Goal: Transaction & Acquisition: Purchase product/service

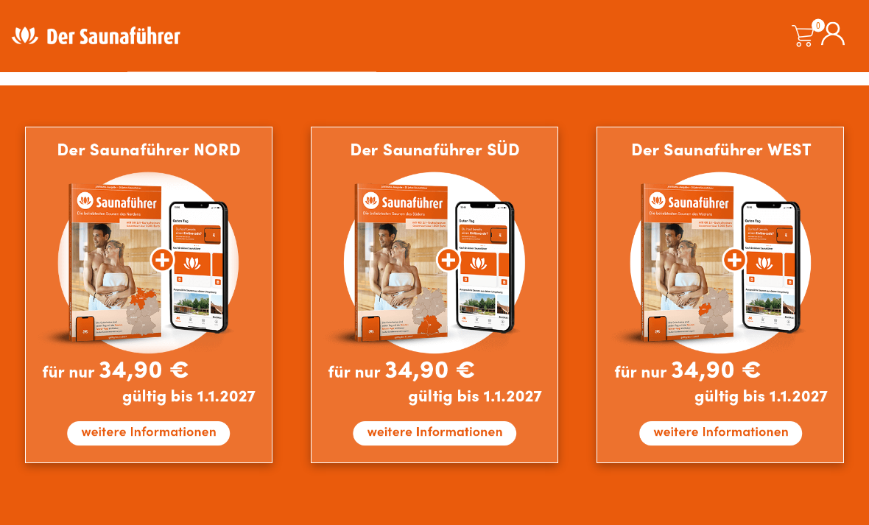
scroll to position [884, 0]
click at [788, 263] on img at bounding box center [719, 295] width 247 height 336
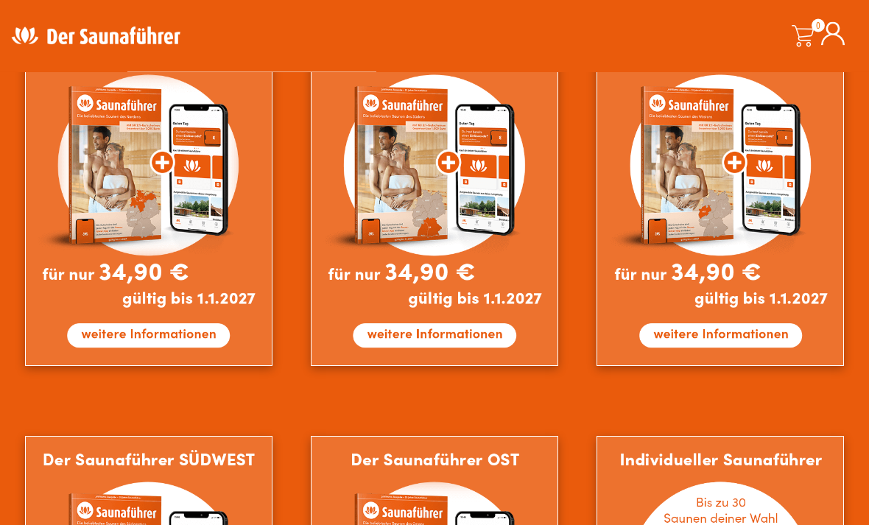
scroll to position [941, 0]
click at [641, 334] on img at bounding box center [719, 197] width 247 height 336
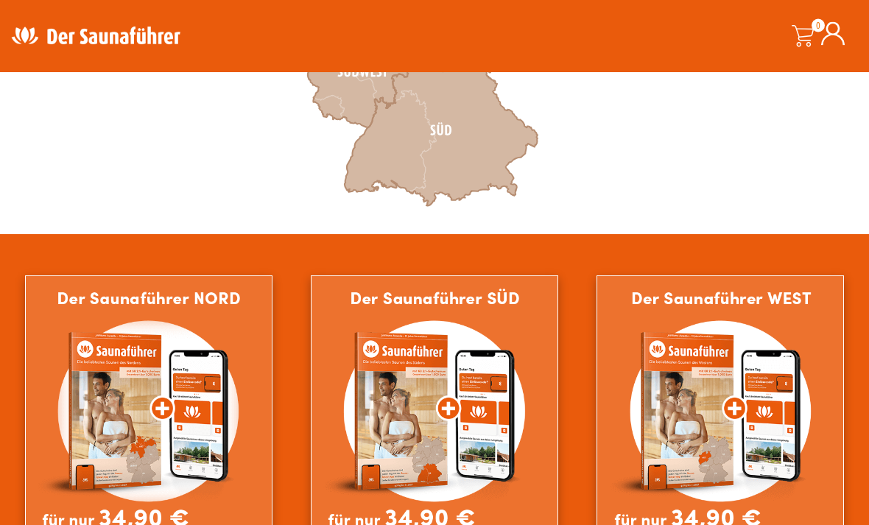
scroll to position [695, 0]
click at [676, 469] on img at bounding box center [719, 443] width 247 height 336
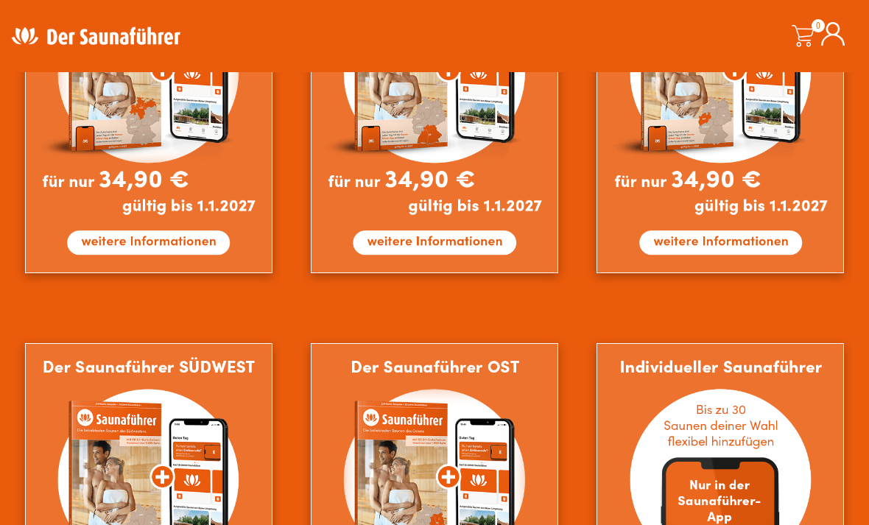
scroll to position [1032, 0]
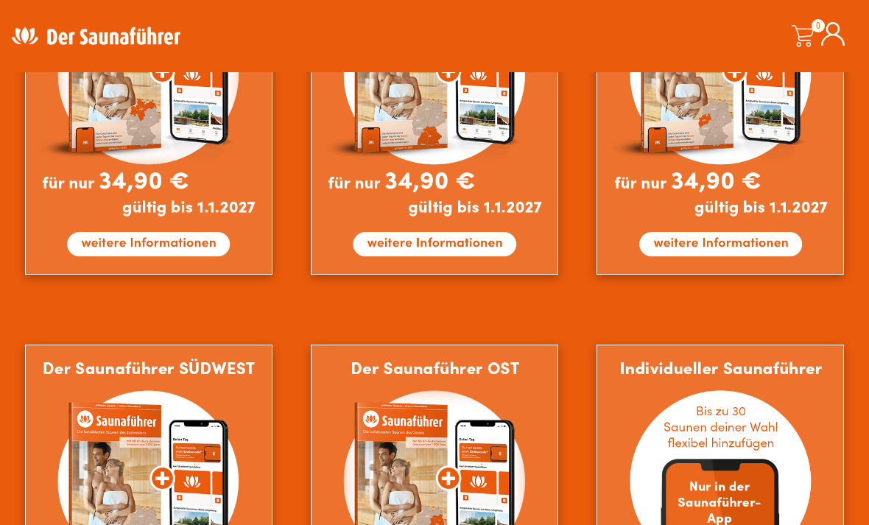
click at [150, 422] on img at bounding box center [148, 513] width 247 height 336
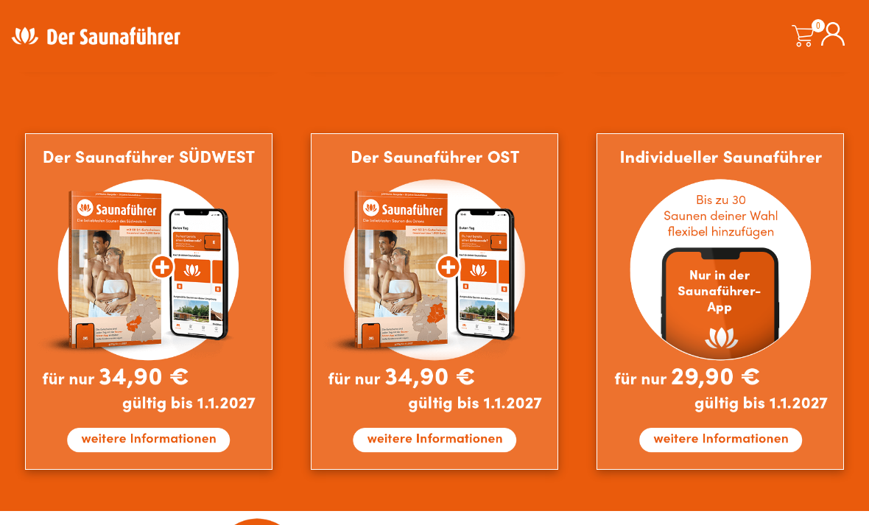
scroll to position [1246, 0]
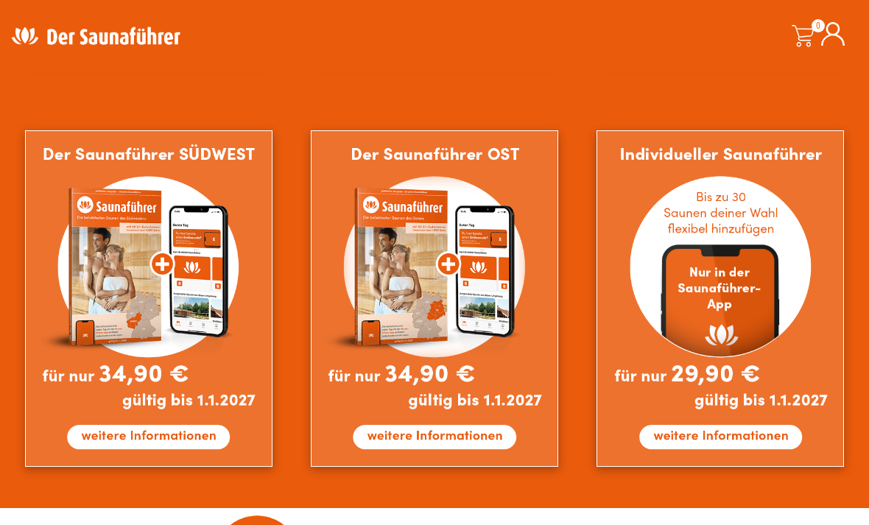
click at [671, 426] on img at bounding box center [719, 298] width 247 height 336
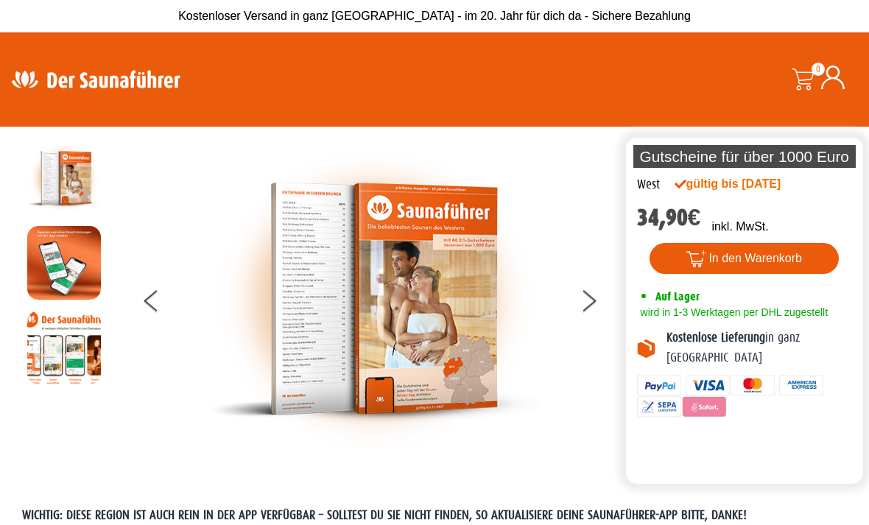
click at [794, 255] on button "In den Warenkorb" at bounding box center [743, 258] width 189 height 31
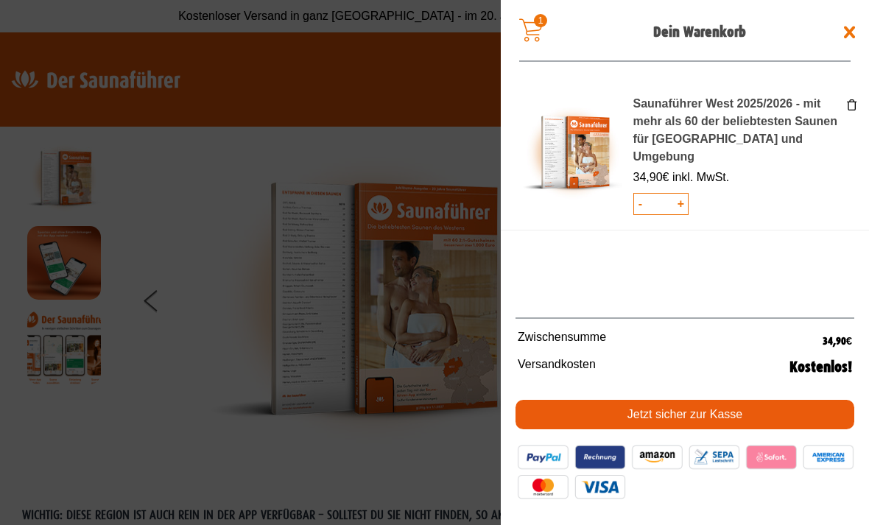
click at [219, 261] on span at bounding box center [434, 262] width 869 height 525
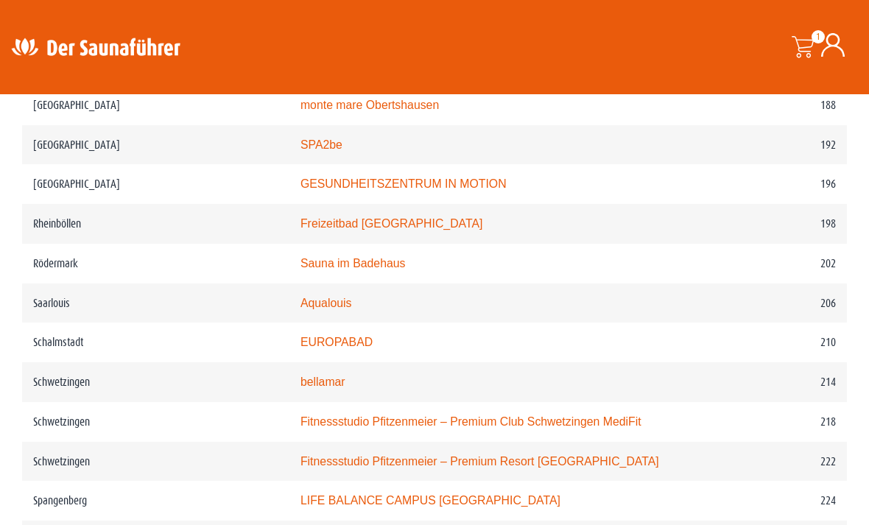
scroll to position [2617, 0]
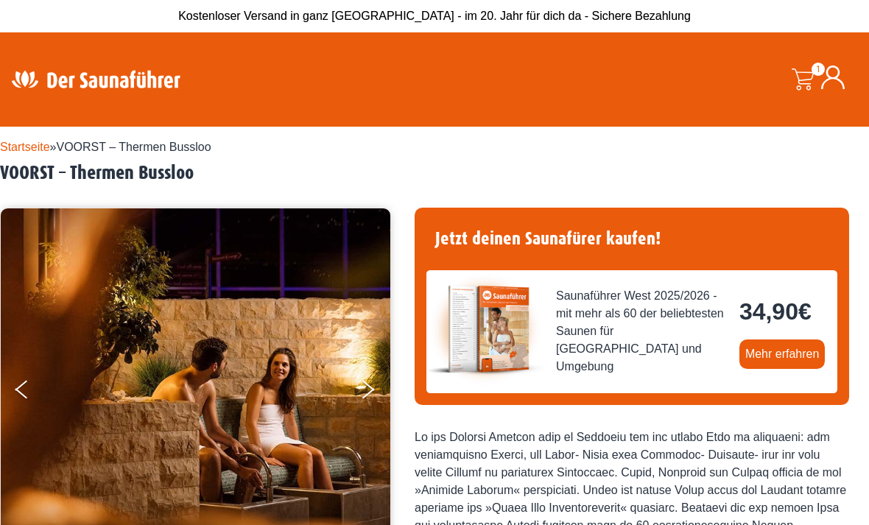
click at [773, 355] on link "Mehr erfahren" at bounding box center [782, 353] width 86 height 29
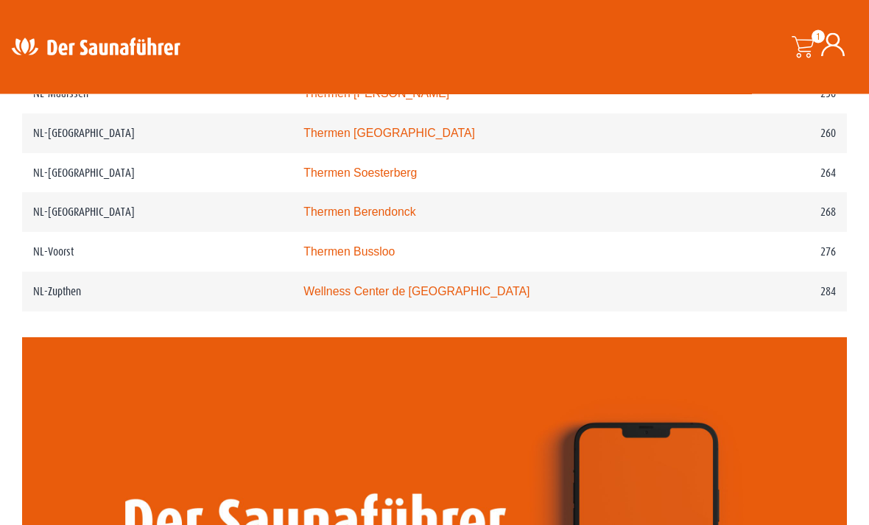
click at [336, 258] on link "Thermen Bussloo" at bounding box center [348, 252] width 91 height 13
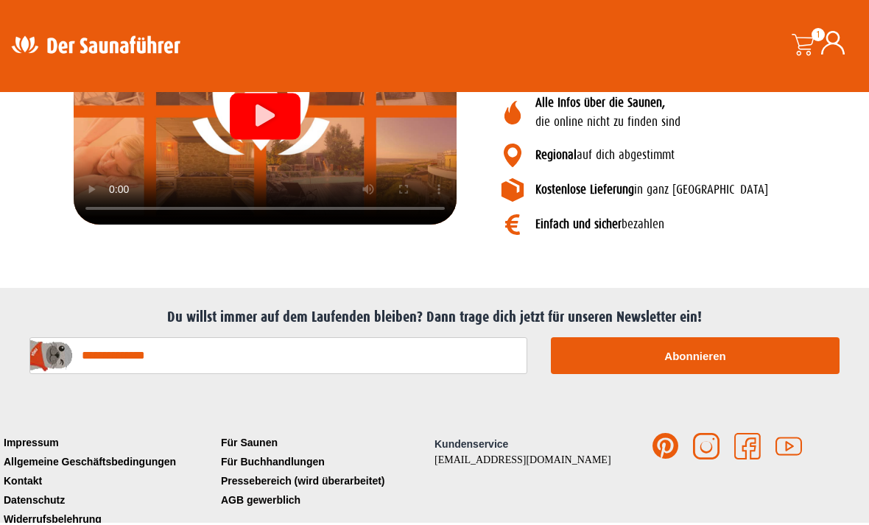
scroll to position [2051, 0]
